Goal: Navigation & Orientation: Find specific page/section

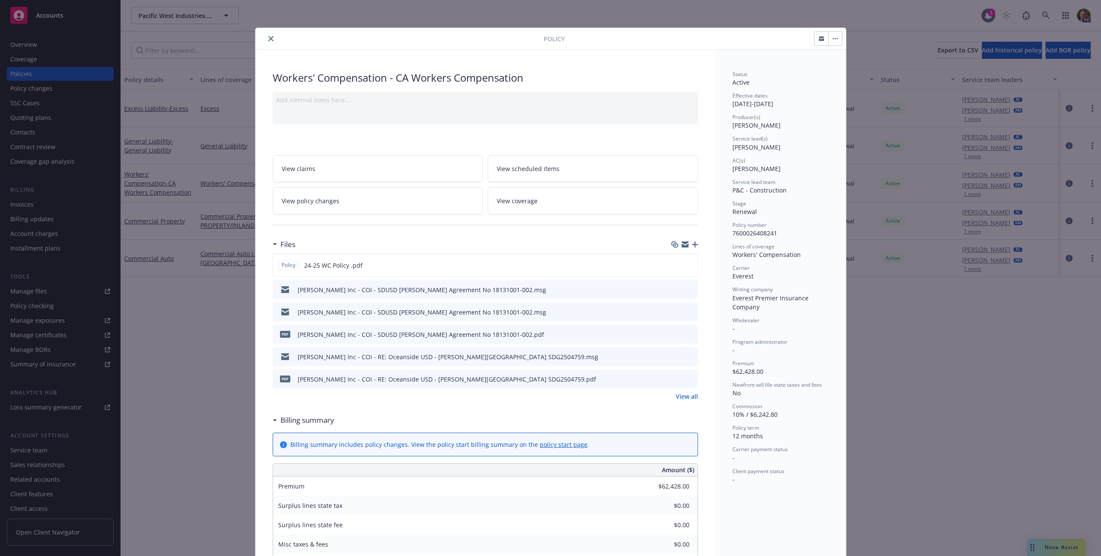
scroll to position [26, 0]
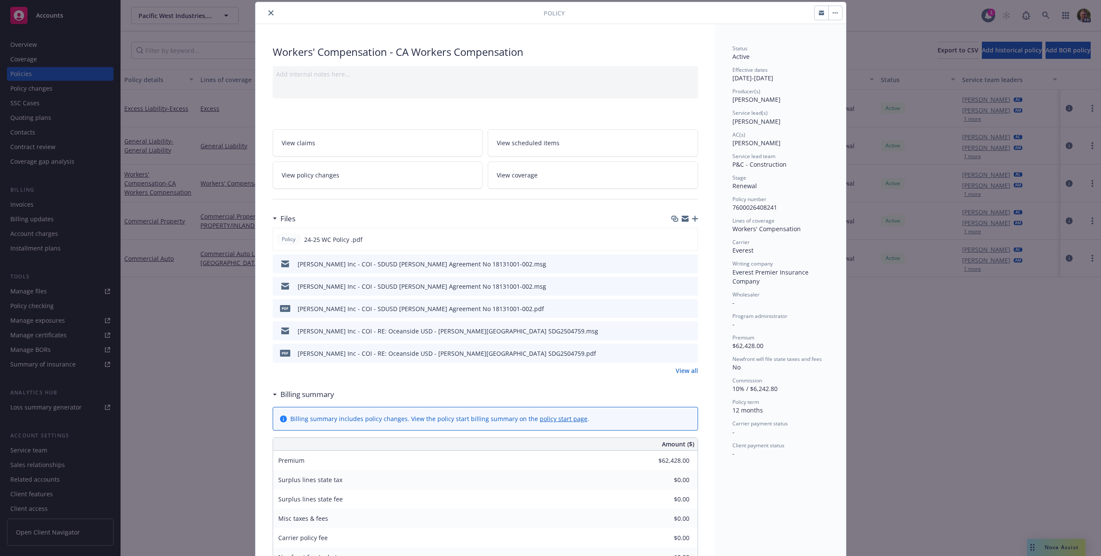
click at [268, 13] on icon "close" at bounding box center [270, 12] width 5 height 5
